Goal: Task Accomplishment & Management: Manage account settings

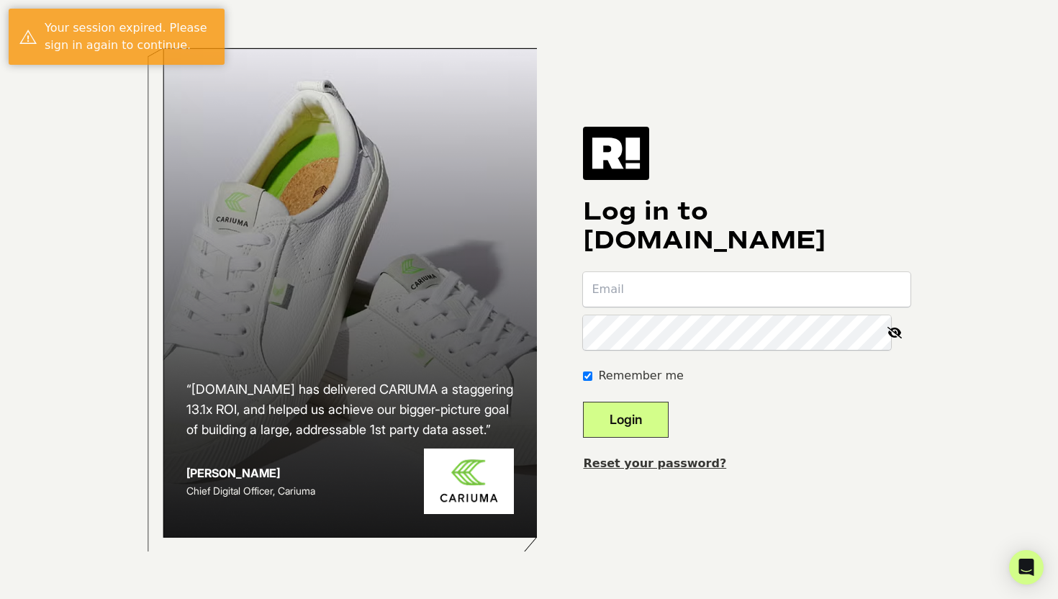
type input "jenny.c+kc@vegogarden.com"
click at [655, 423] on button "Login" at bounding box center [626, 420] width 86 height 36
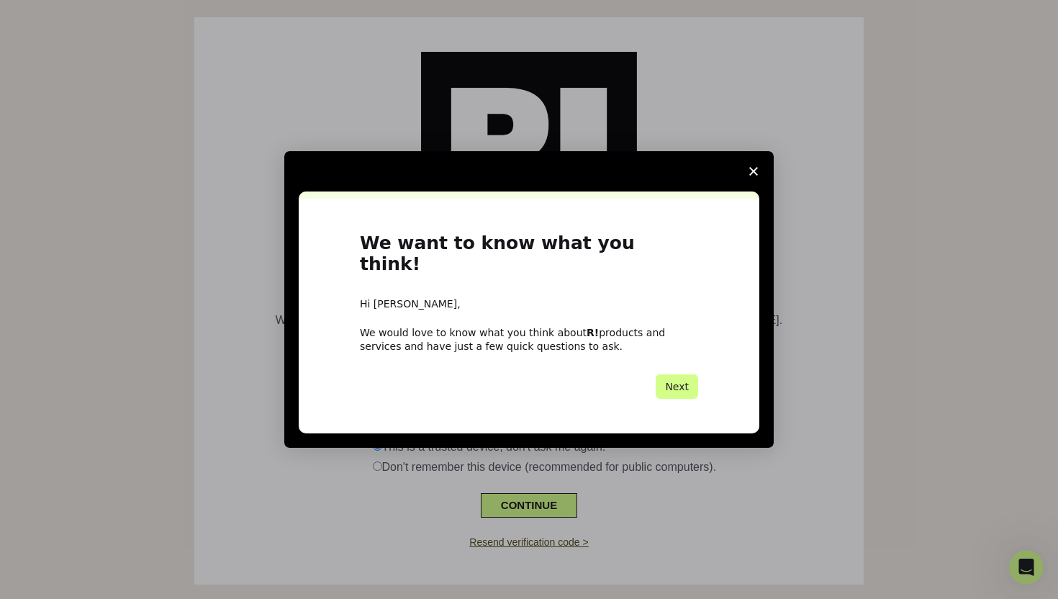
click at [756, 176] on span "Close survey" at bounding box center [753, 171] width 40 height 40
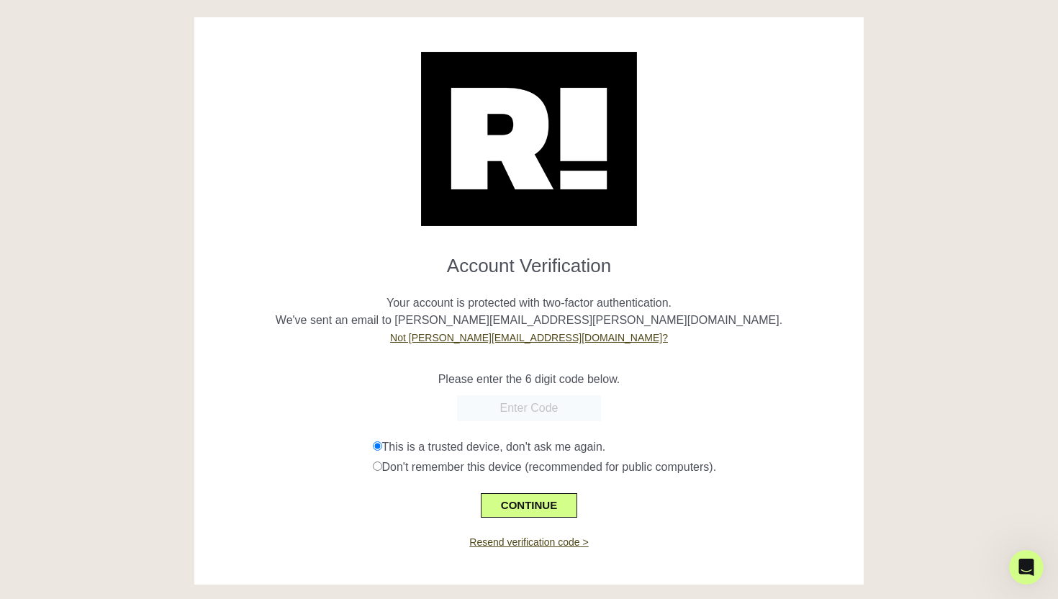
click at [538, 401] on input "text" at bounding box center [529, 408] width 144 height 26
paste input "122820"
type input "122820"
click at [554, 510] on button "CONTINUE" at bounding box center [529, 505] width 96 height 24
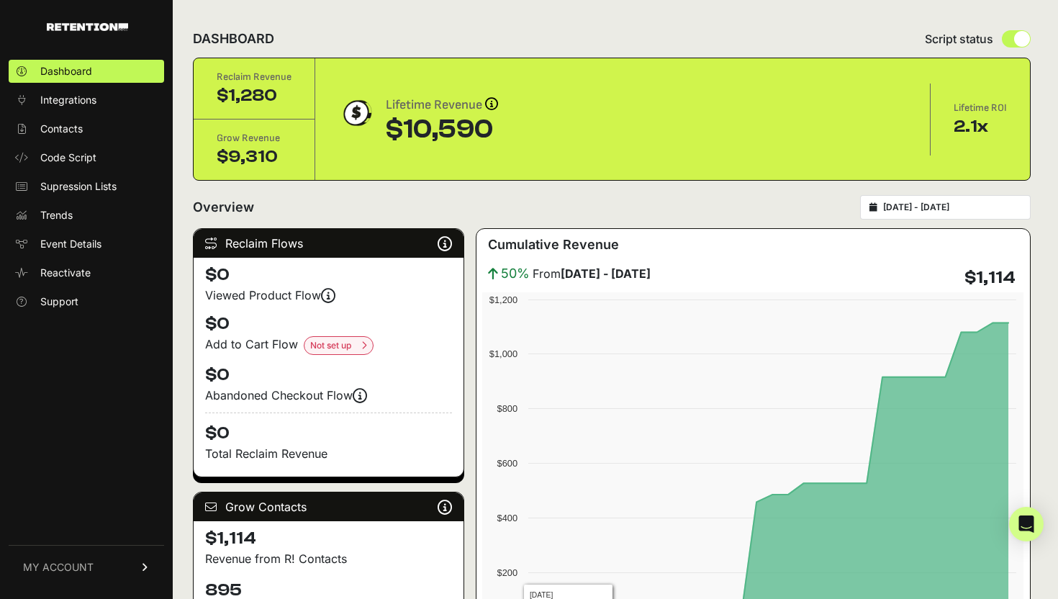
click at [90, 569] on span "MY ACCOUNT" at bounding box center [58, 567] width 71 height 14
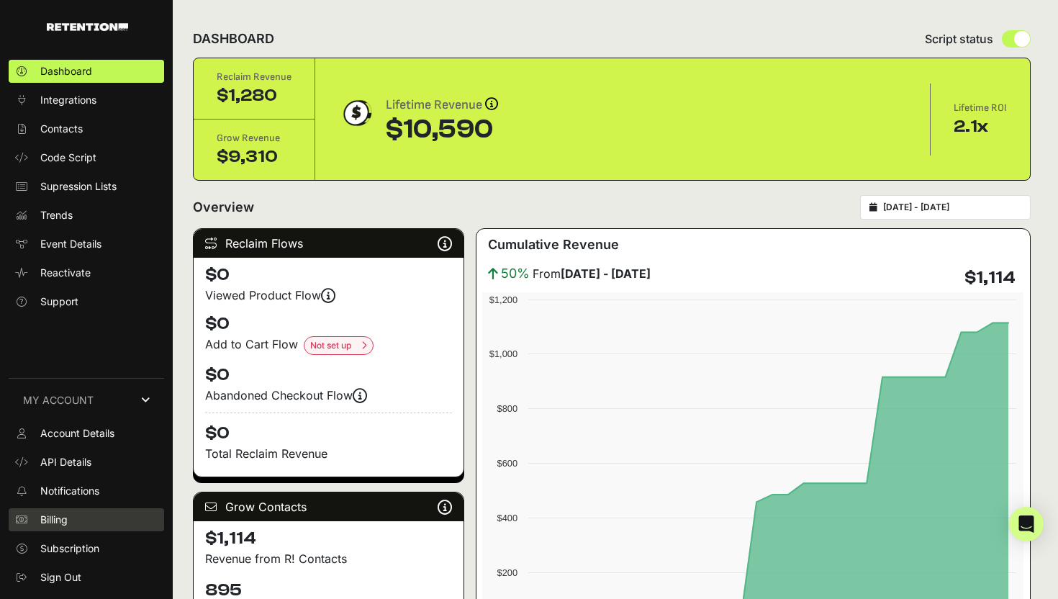
click at [106, 520] on link "Billing" at bounding box center [86, 519] width 155 height 23
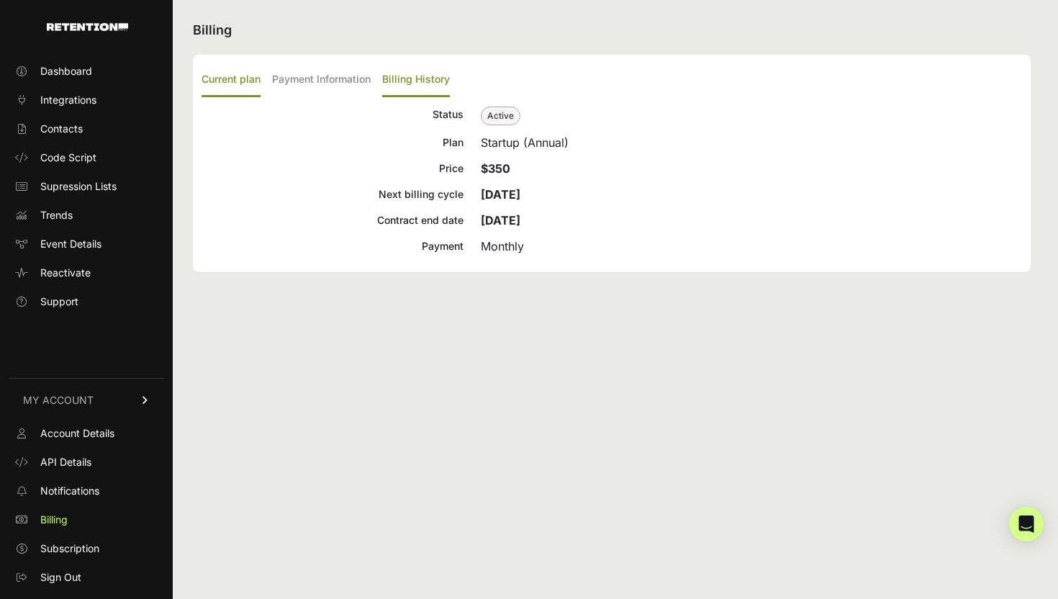
click at [442, 75] on label "Billing History" at bounding box center [416, 80] width 68 height 34
click at [0, 0] on input "Billing History" at bounding box center [0, 0] width 0 height 0
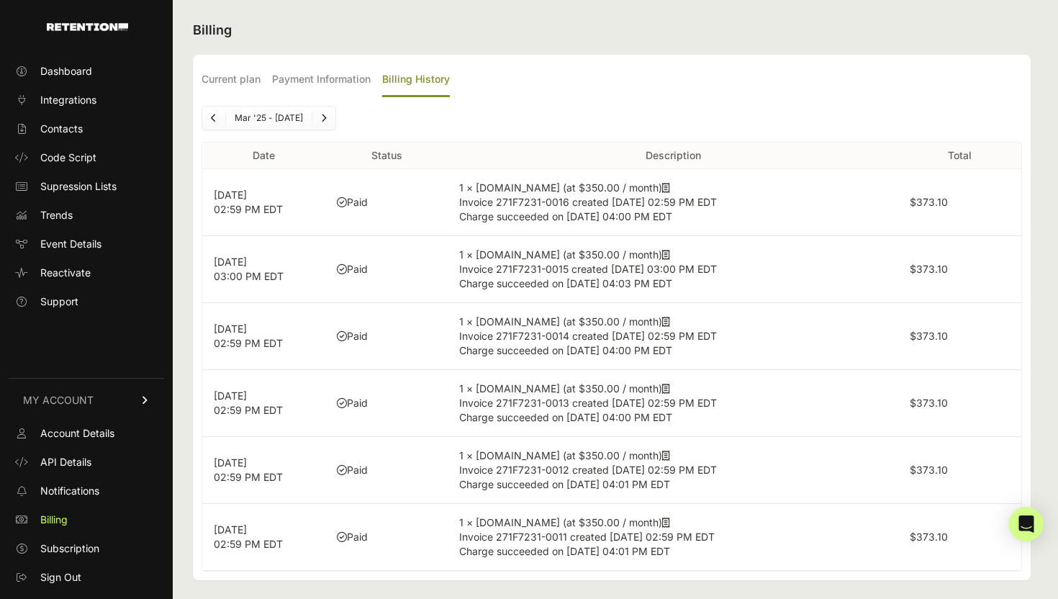
click at [250, 200] on p "Aug 22, 2025 02:59 PM EDT" at bounding box center [264, 202] width 100 height 29
click at [662, 192] on icon at bounding box center [666, 188] width 8 height 10
click at [81, 574] on span "Sign Out" at bounding box center [60, 577] width 41 height 14
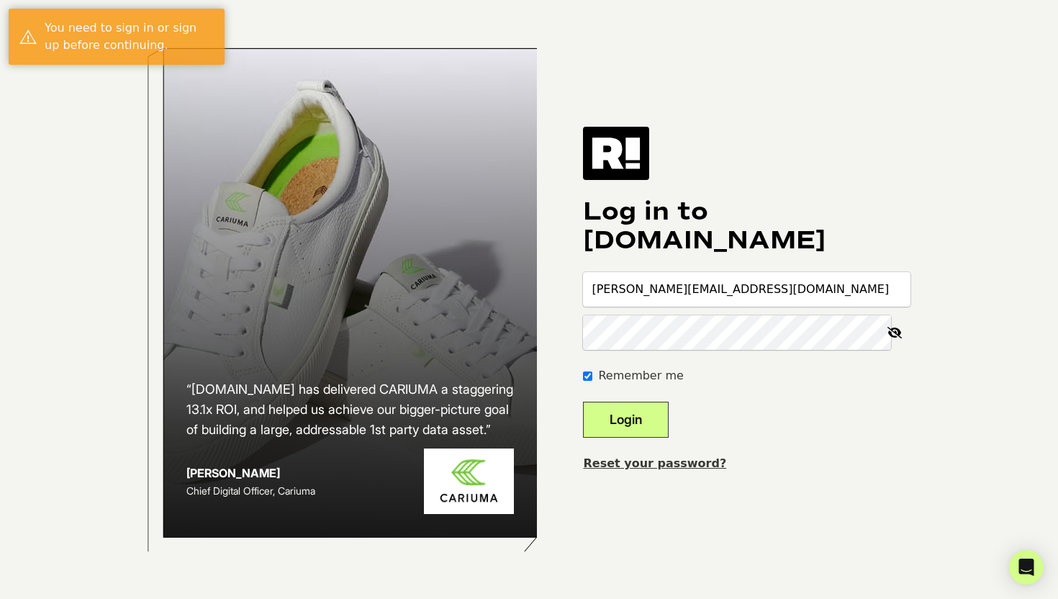
click at [837, 286] on input "[PERSON_NAME][EMAIL_ADDRESS][DOMAIN_NAME]" at bounding box center [746, 289] width 327 height 35
type input "[PERSON_NAME][EMAIL_ADDRESS][DOMAIN_NAME]"
click at [643, 404] on button "Login" at bounding box center [626, 420] width 86 height 36
